Goal: Information Seeking & Learning: Learn about a topic

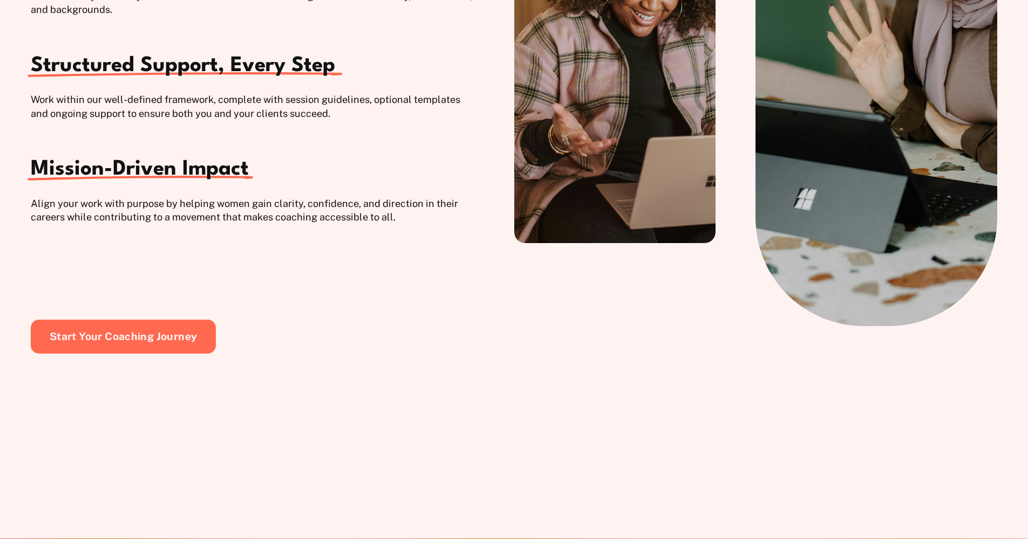
scroll to position [1968, 0]
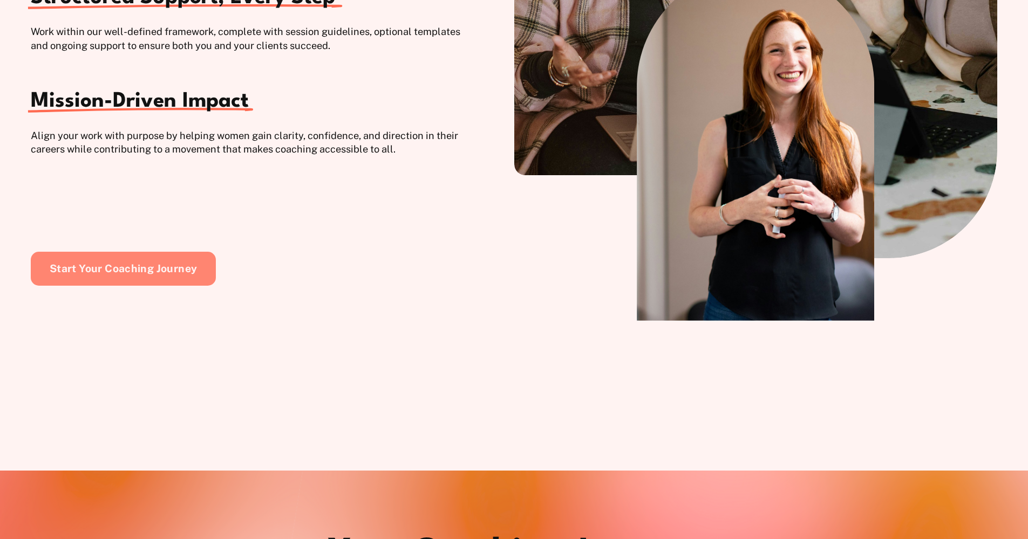
click at [195, 273] on link "Start Your Coaching Journey" at bounding box center [123, 269] width 185 height 35
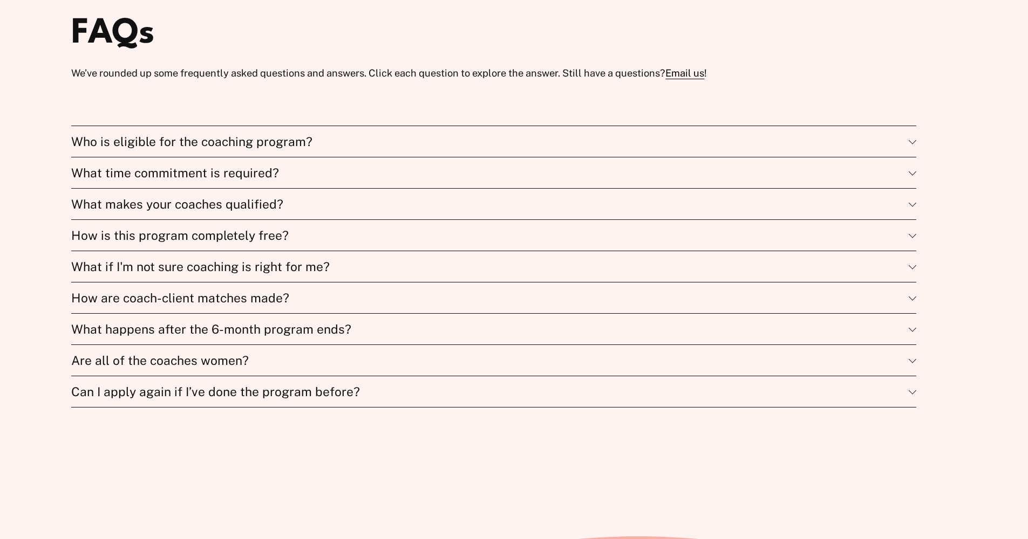
scroll to position [3802, 0]
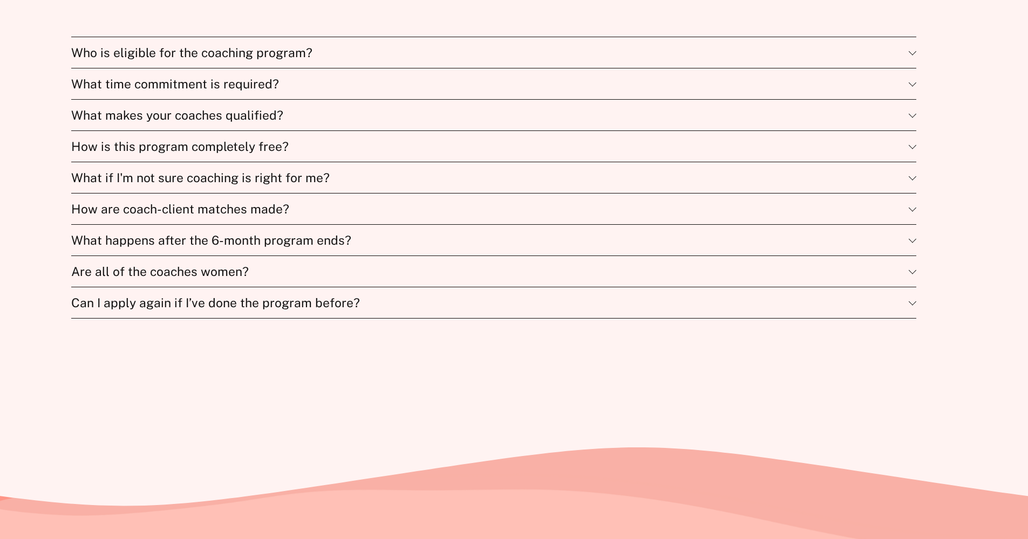
click at [915, 150] on div at bounding box center [912, 147] width 8 height 8
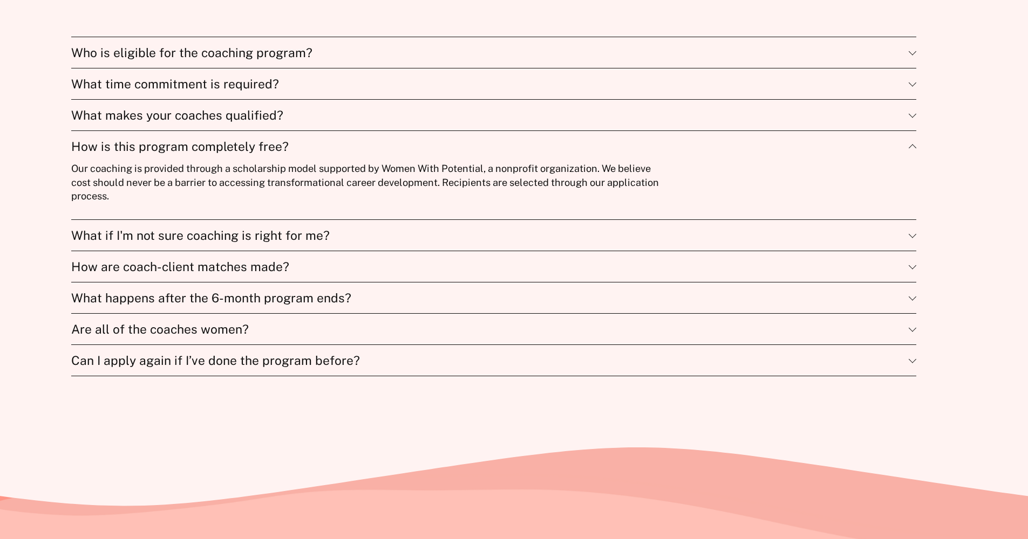
click at [328, 243] on span "What if I'm not sure coaching is right for me?" at bounding box center [489, 235] width 837 height 15
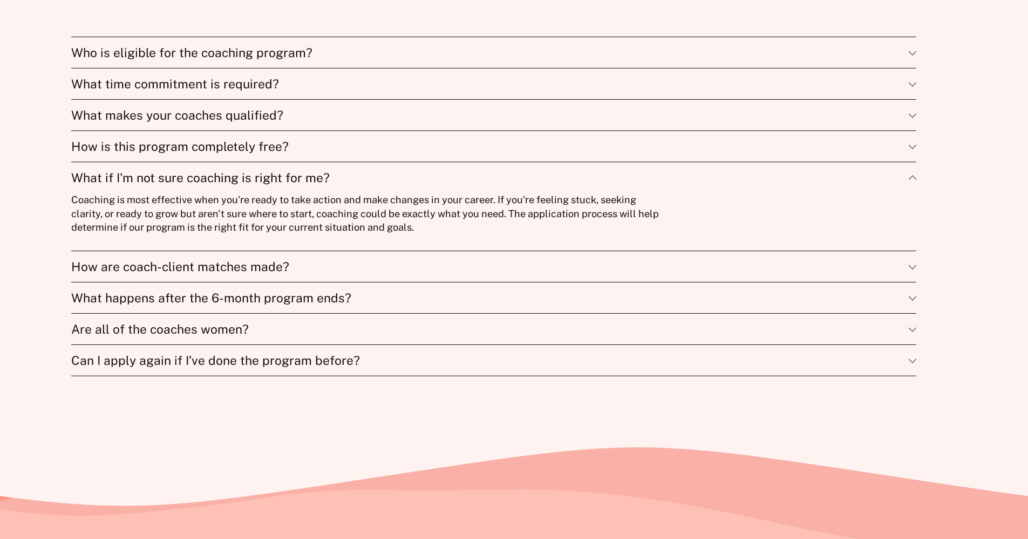
click at [279, 274] on span "How are coach-client matches made?" at bounding box center [489, 266] width 837 height 15
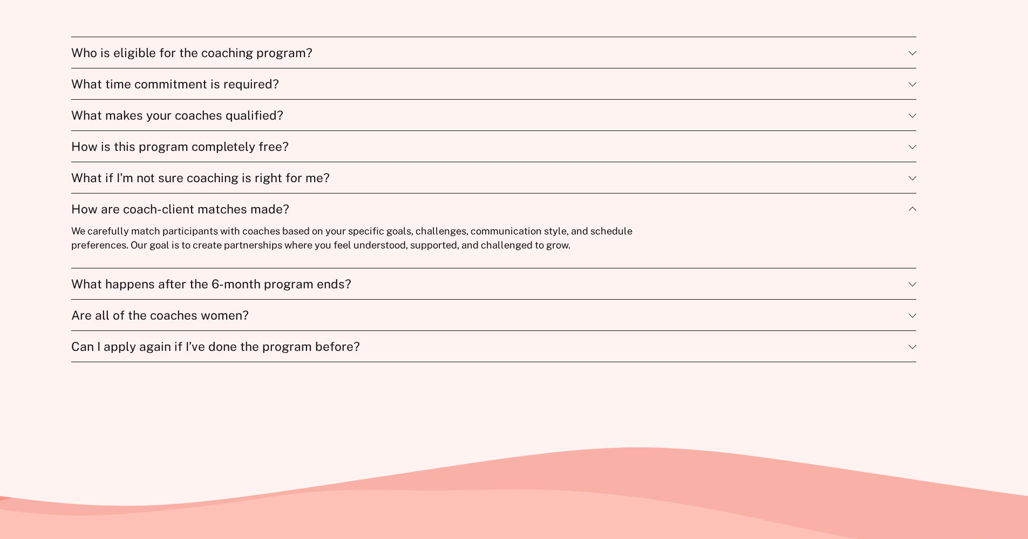
click at [285, 291] on span "What happens after the 6-month program ends?" at bounding box center [489, 284] width 837 height 15
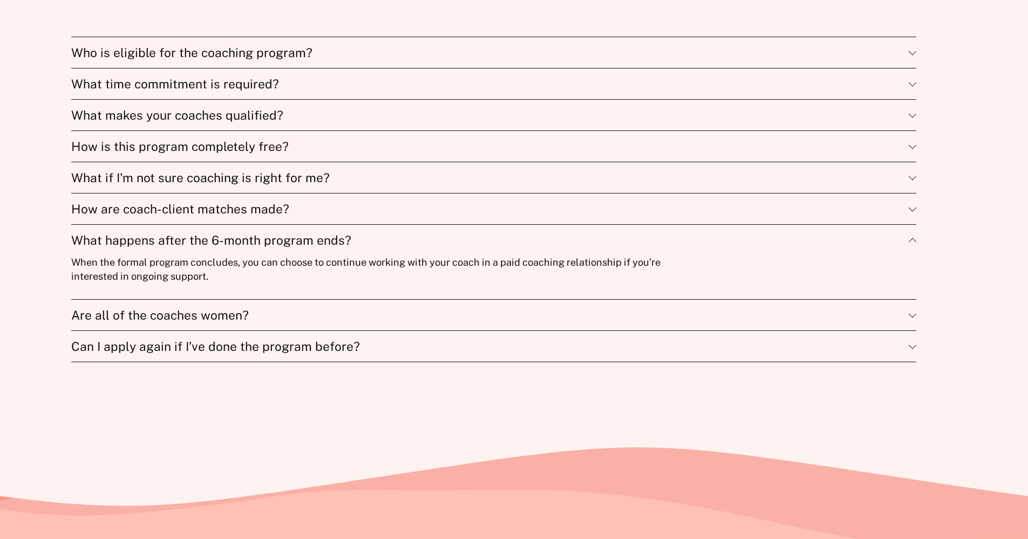
click at [242, 323] on span "Are all of the coaches women?" at bounding box center [489, 315] width 837 height 15
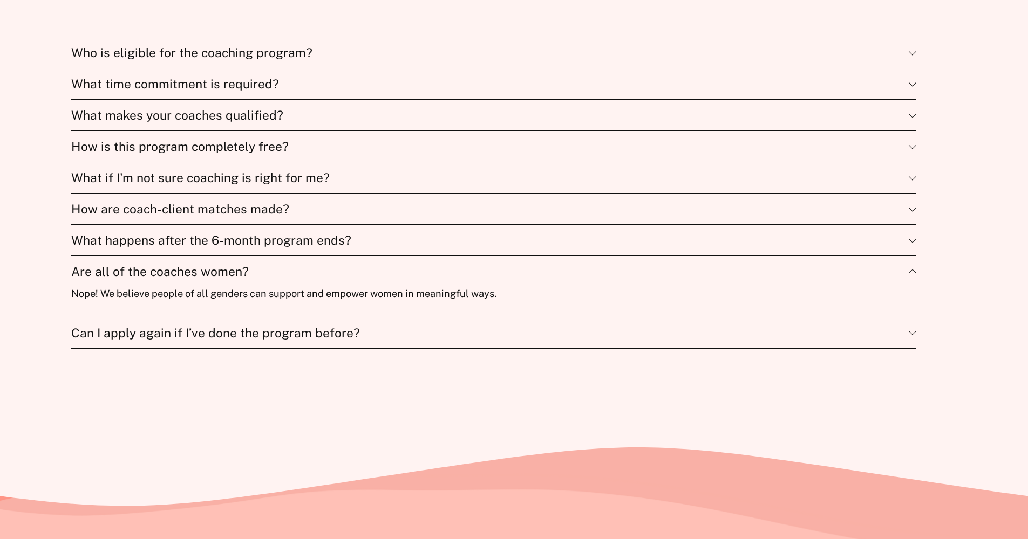
click at [341, 340] on span "Can I apply again if I’ve done the program before?" at bounding box center [489, 333] width 837 height 15
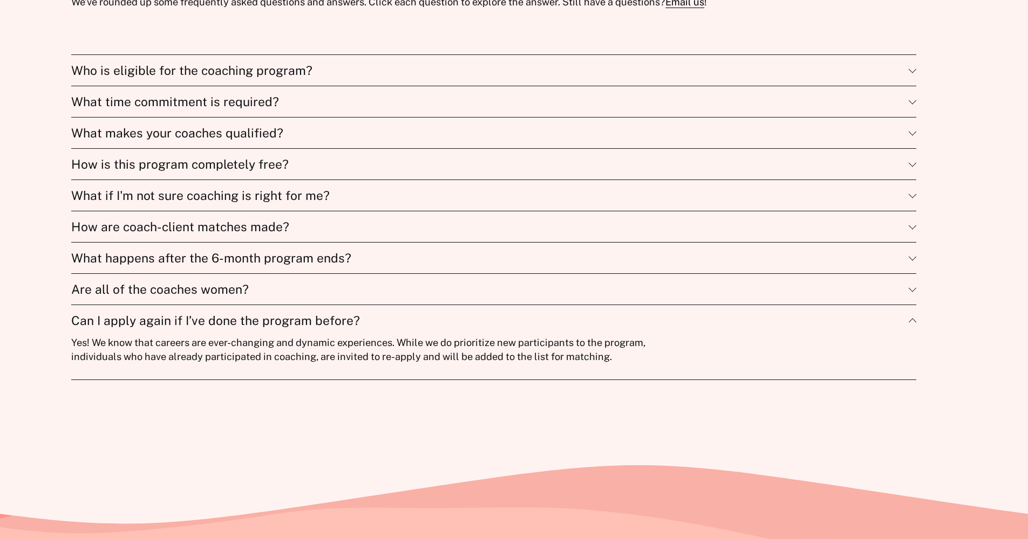
scroll to position [3682, 0]
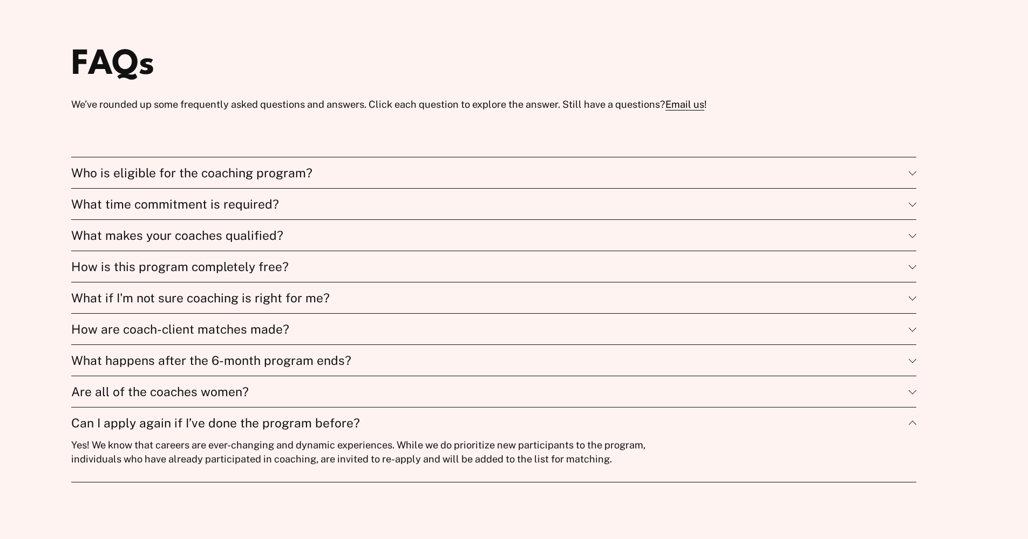
click at [337, 180] on span "Who is eligible for the coaching program?" at bounding box center [489, 173] width 837 height 15
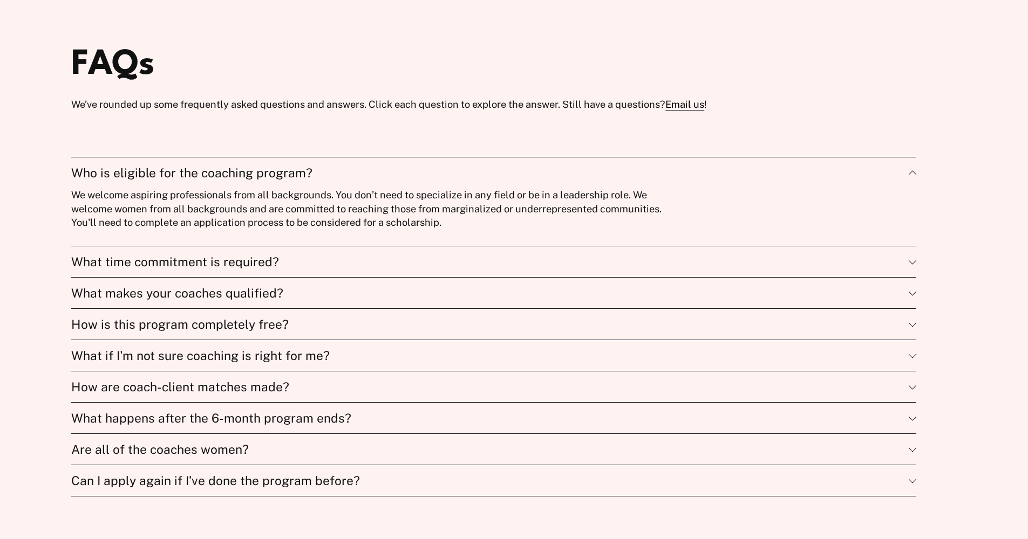
click at [495, 269] on span "What time commitment is required?" at bounding box center [489, 262] width 837 height 15
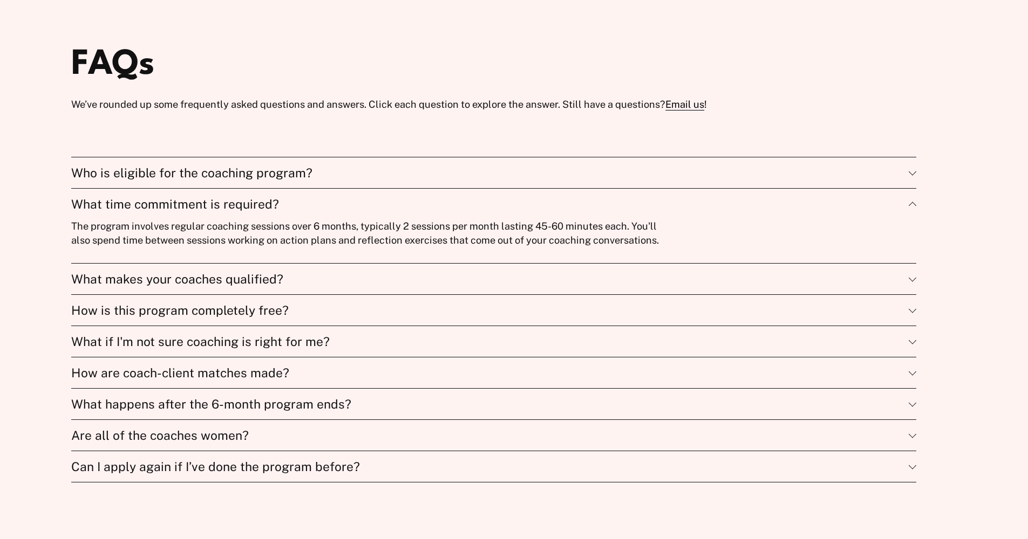
click at [494, 286] on span "What makes your coaches qualified?" at bounding box center [489, 279] width 837 height 15
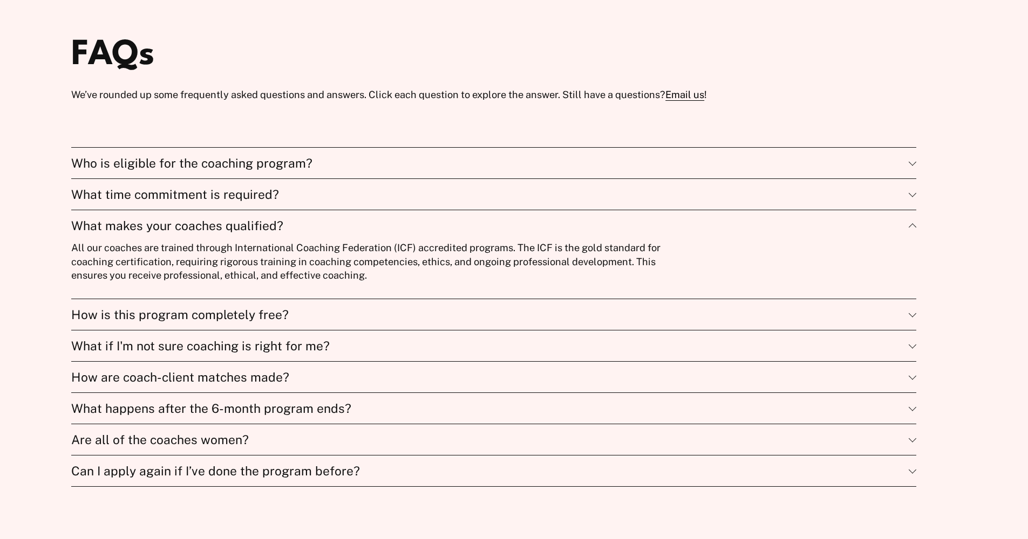
scroll to position [3712, 0]
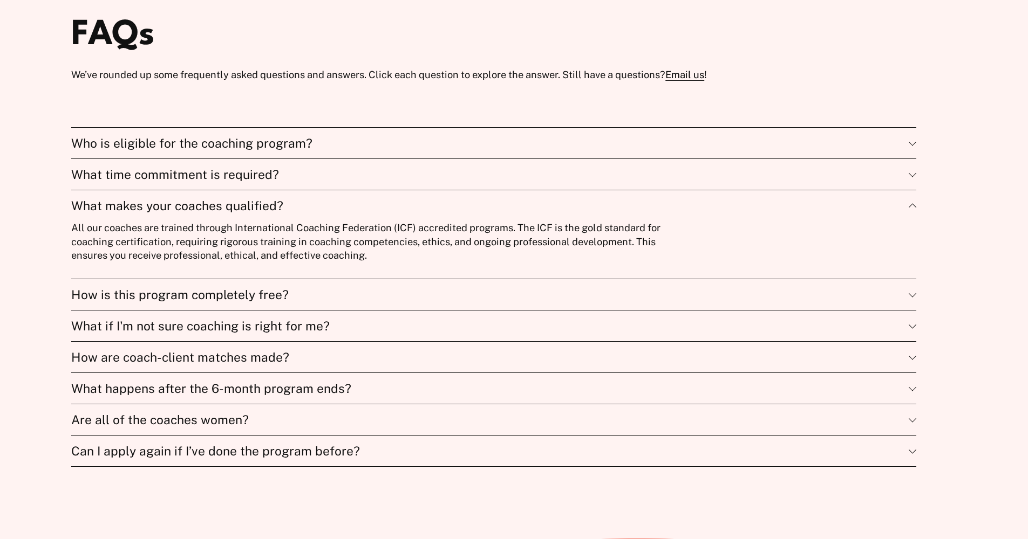
click at [489, 302] on span "How is this program completely free?" at bounding box center [489, 295] width 837 height 15
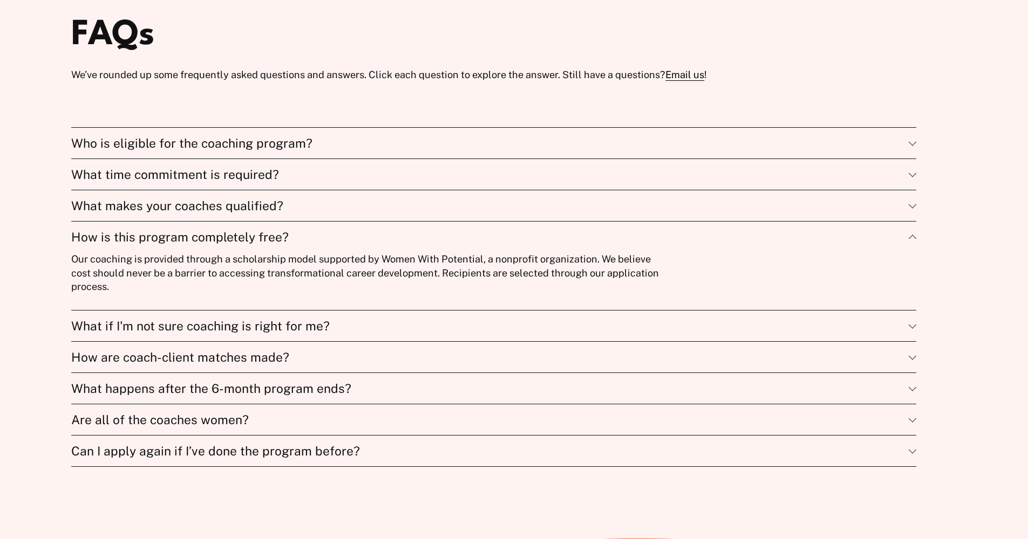
scroll to position [3746, 0]
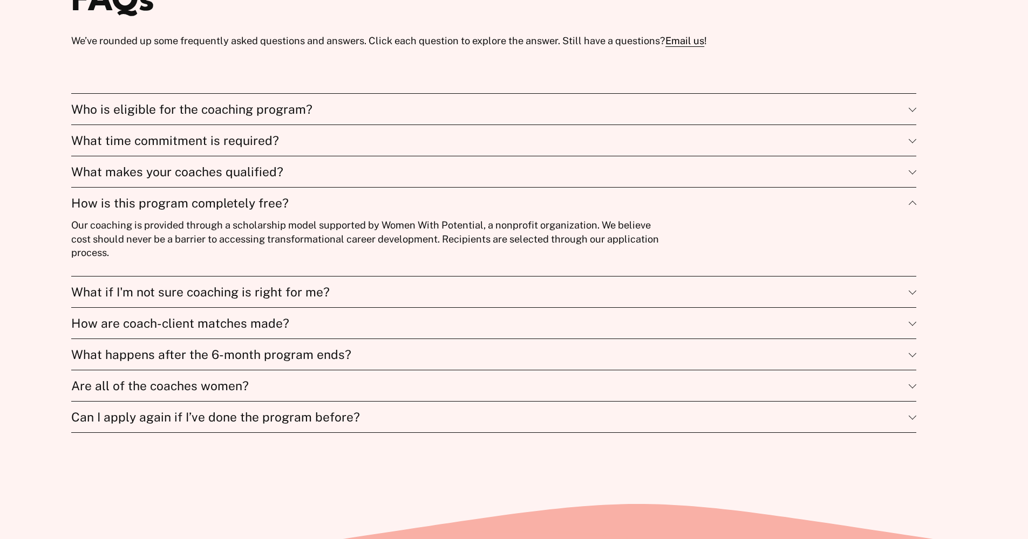
click at [496, 307] on button "What if I'm not sure coaching is right for me?" at bounding box center [493, 292] width 845 height 31
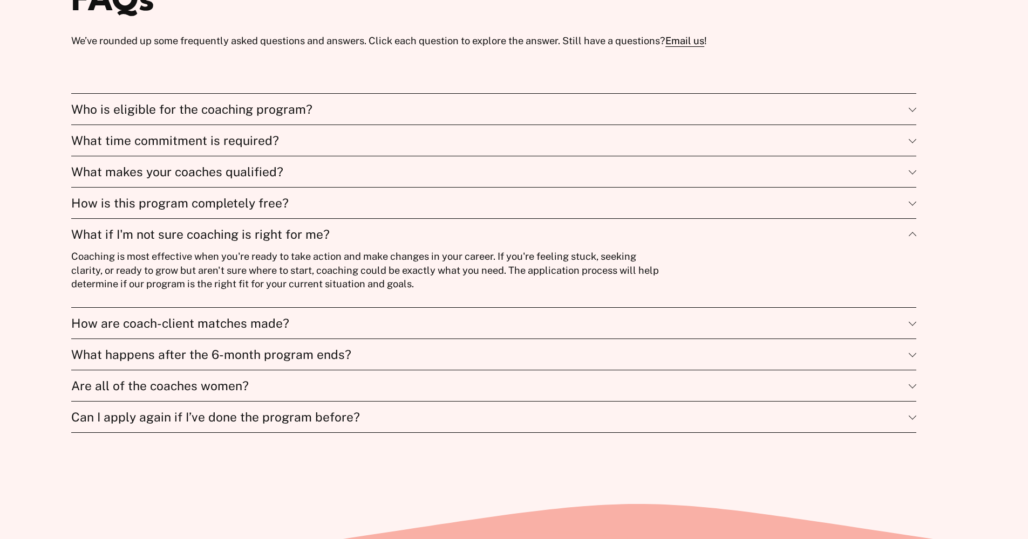
click at [484, 339] on button "How are coach-client matches made?" at bounding box center [493, 323] width 845 height 31
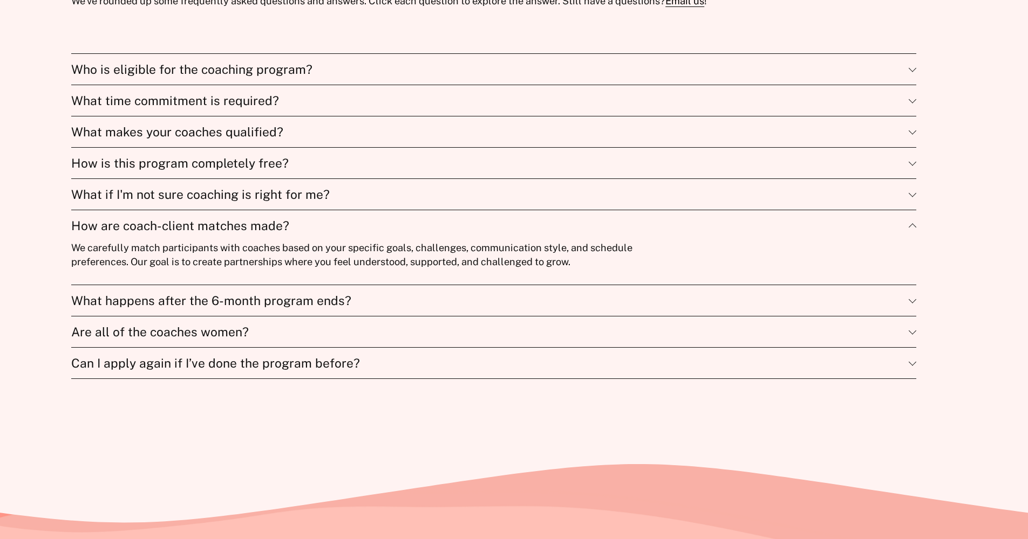
scroll to position [3818, 0]
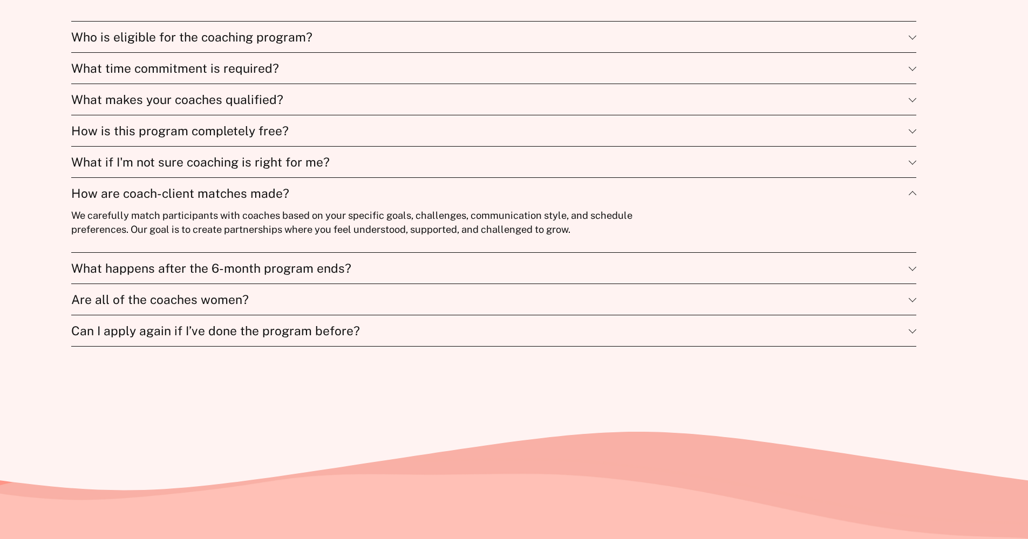
click at [524, 284] on button "What happens after the 6-month program ends?" at bounding box center [493, 268] width 845 height 31
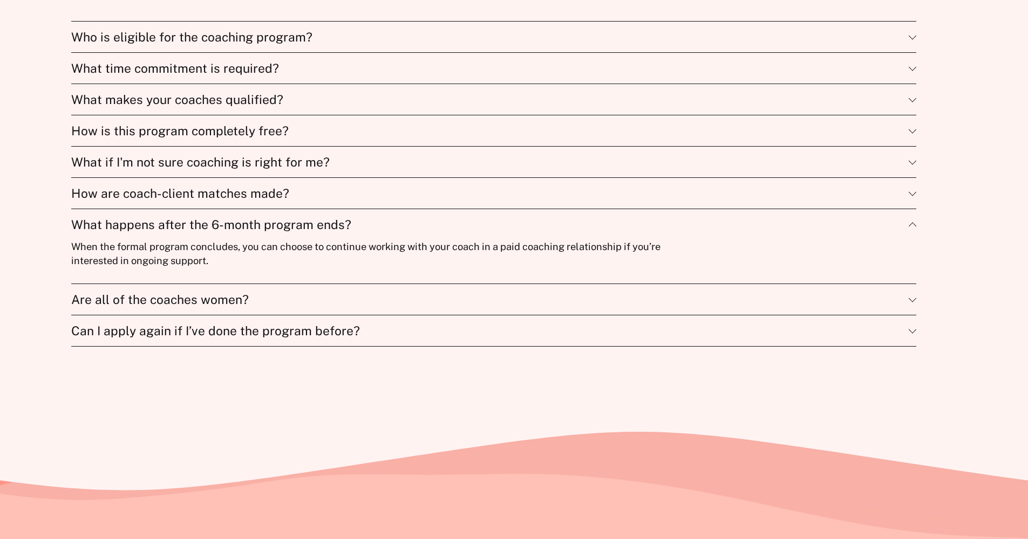
click at [412, 307] on span "Are all of the coaches women?" at bounding box center [489, 299] width 837 height 15
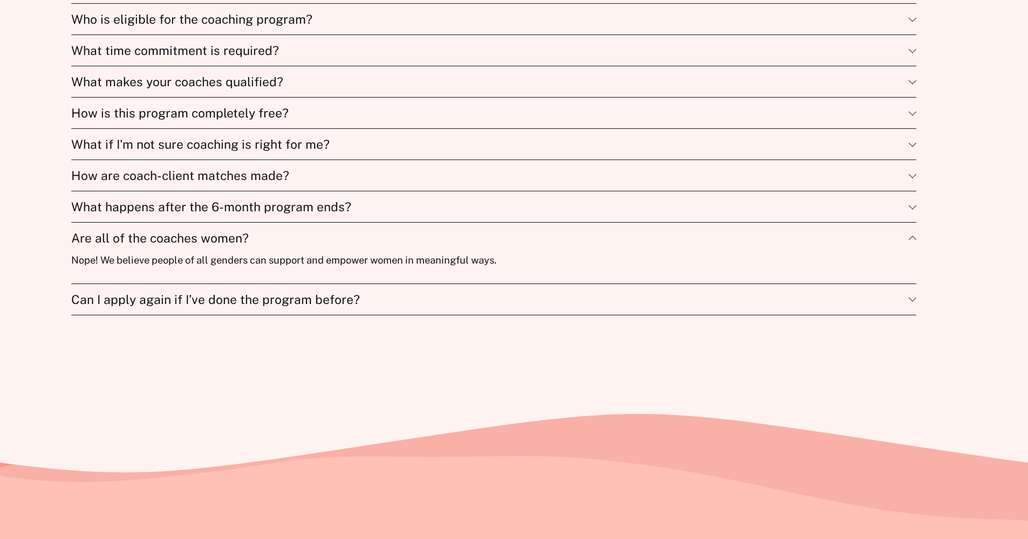
scroll to position [3880, 0]
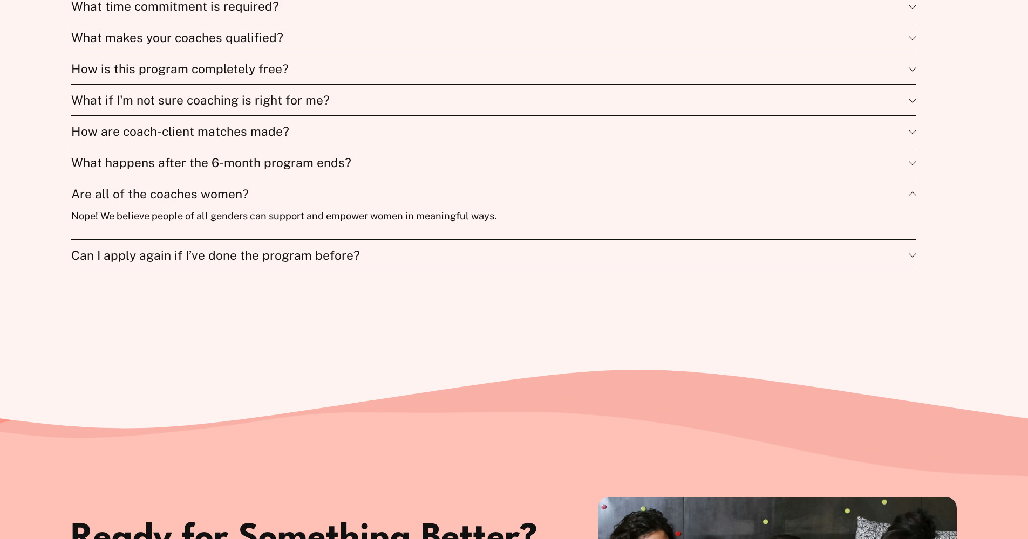
click at [427, 263] on span "Can I apply again if I’ve done the program before?" at bounding box center [489, 255] width 837 height 15
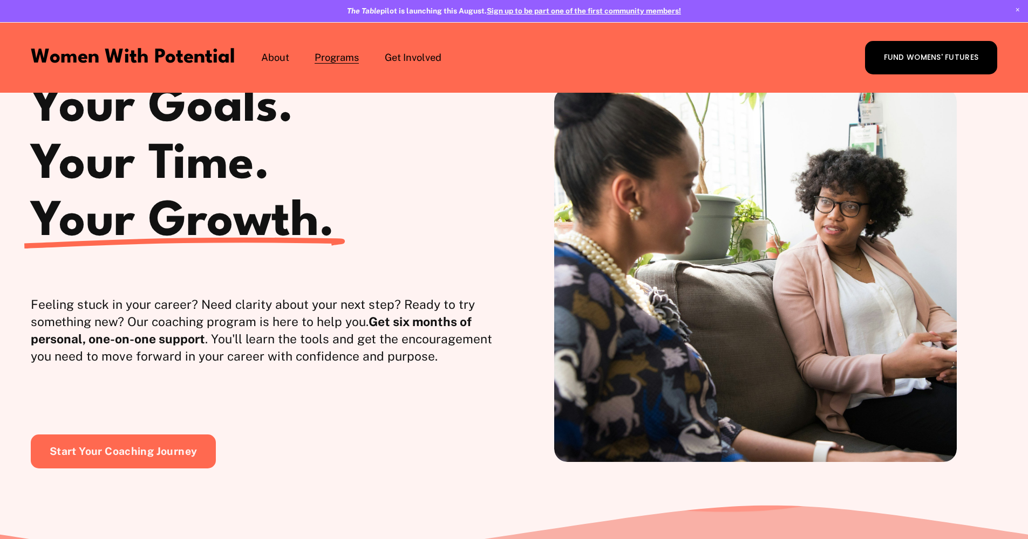
scroll to position [0, 0]
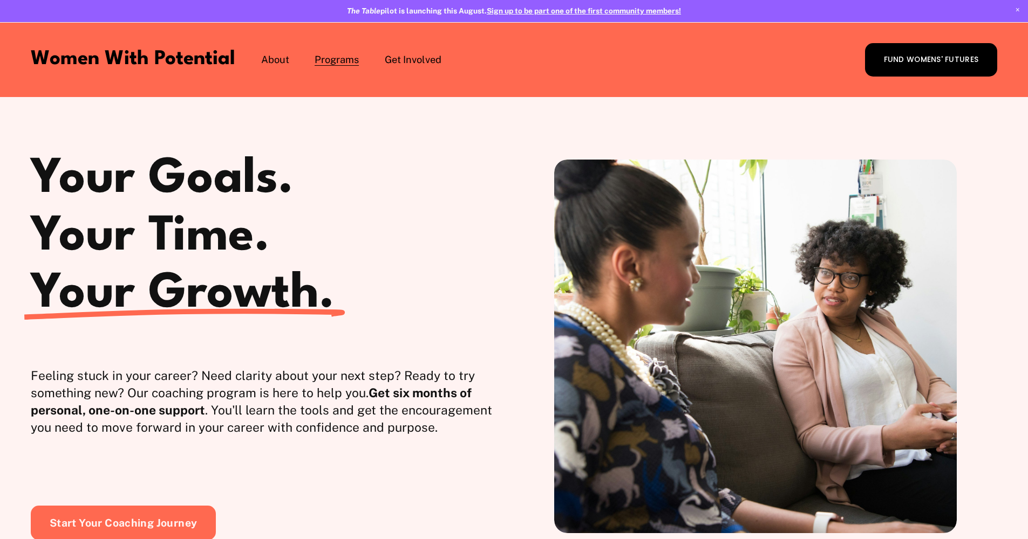
click at [0, 0] on span "Vision & Values" at bounding box center [0, 0] width 0 height 0
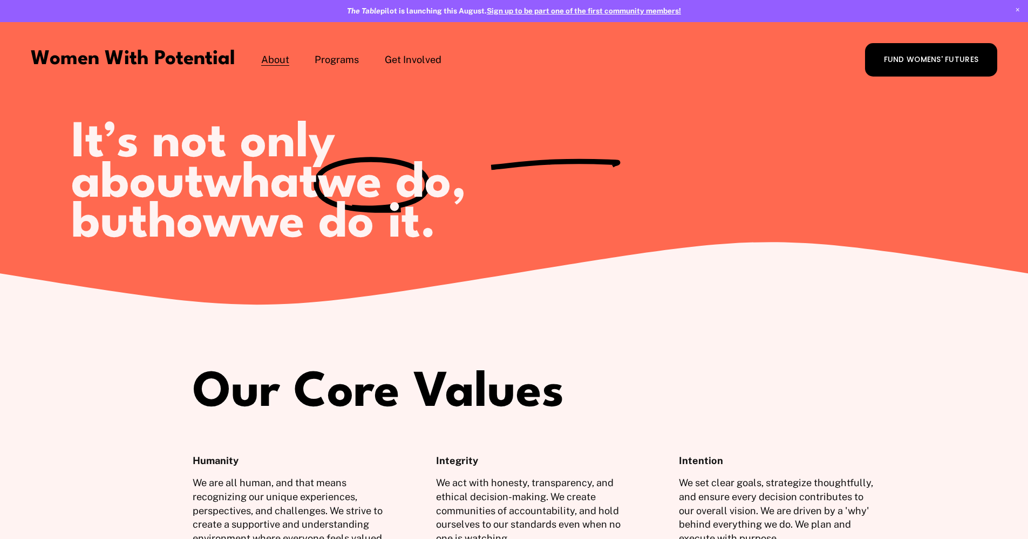
click at [349, 65] on span "Programs" at bounding box center [336, 60] width 44 height 14
click at [0, 0] on span "1:1 Coaching" at bounding box center [0, 0] width 0 height 0
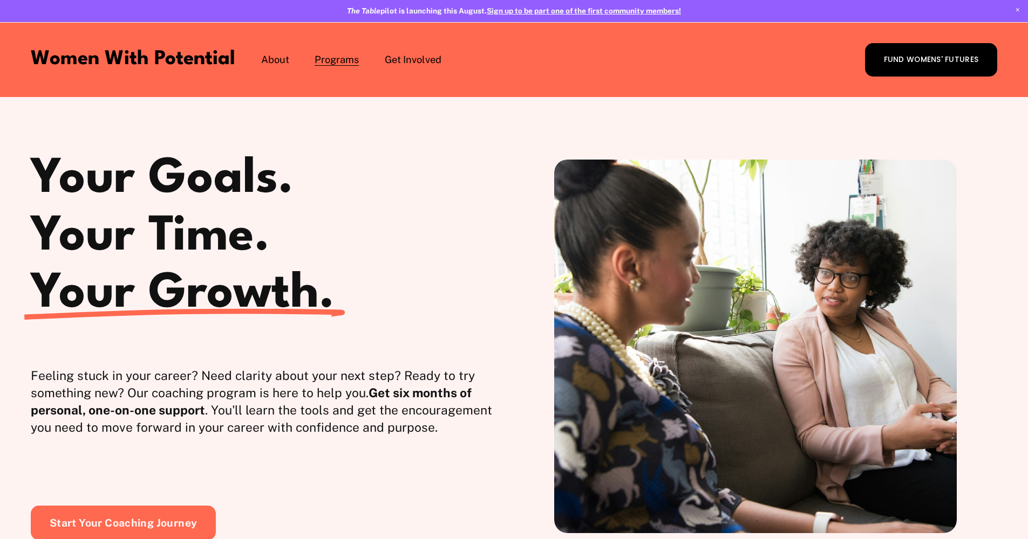
click at [0, 0] on span "The Table" at bounding box center [0, 0] width 0 height 0
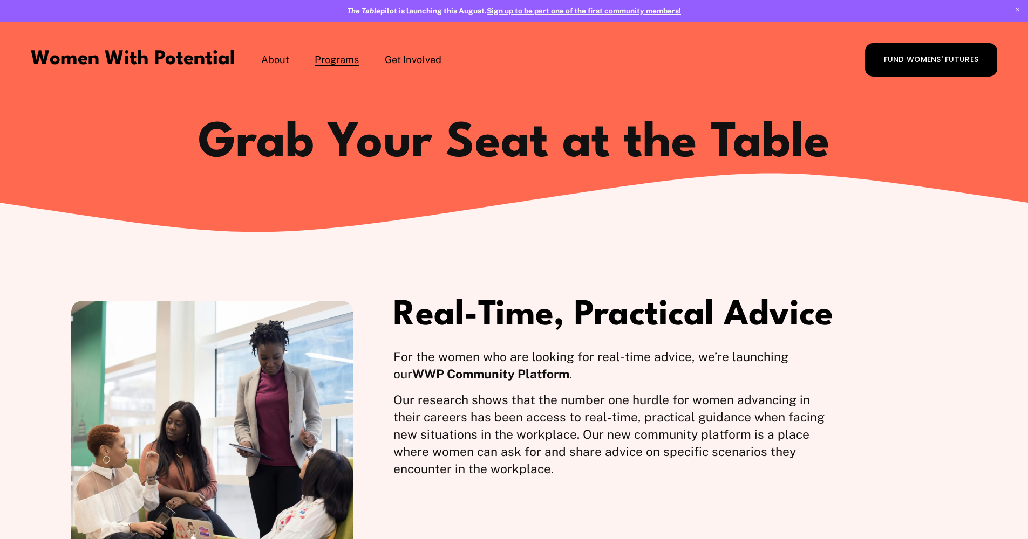
click at [0, 0] on span "Coach with WWP" at bounding box center [0, 0] width 0 height 0
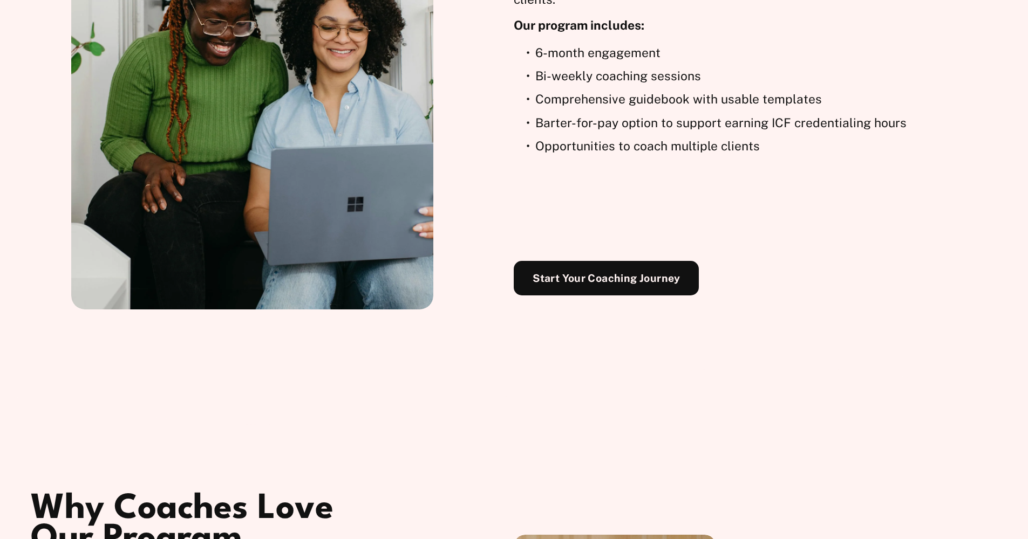
scroll to position [1276, 0]
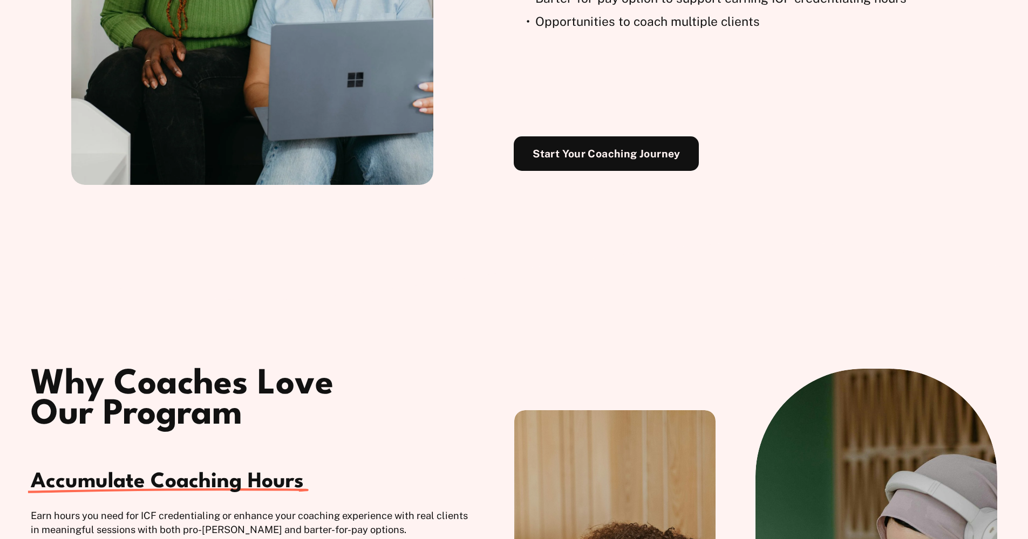
click at [609, 167] on link "Start Your Coaching Journey" at bounding box center [606, 153] width 185 height 35
